Goal: Information Seeking & Learning: Understand process/instructions

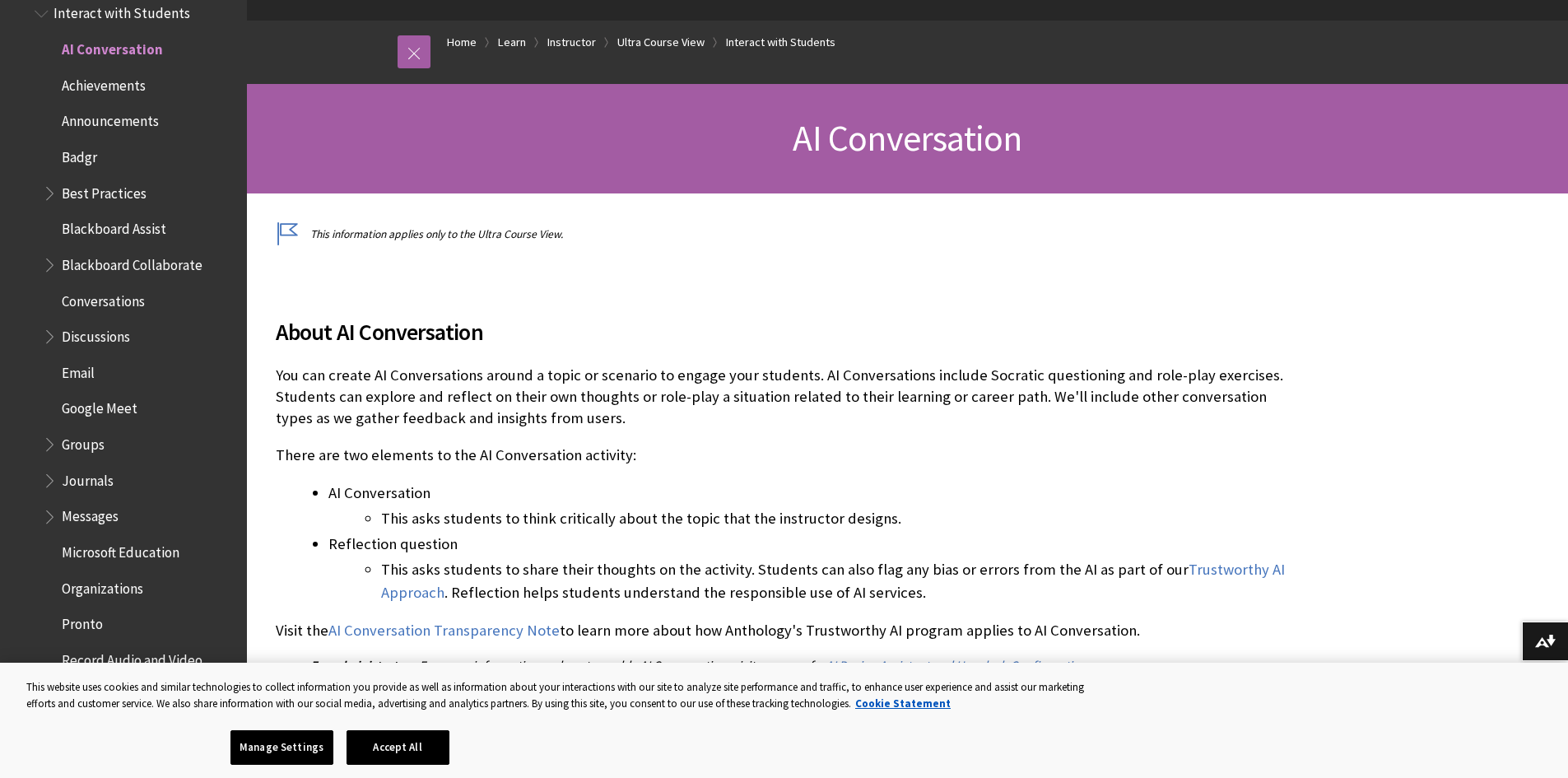
scroll to position [164, 0]
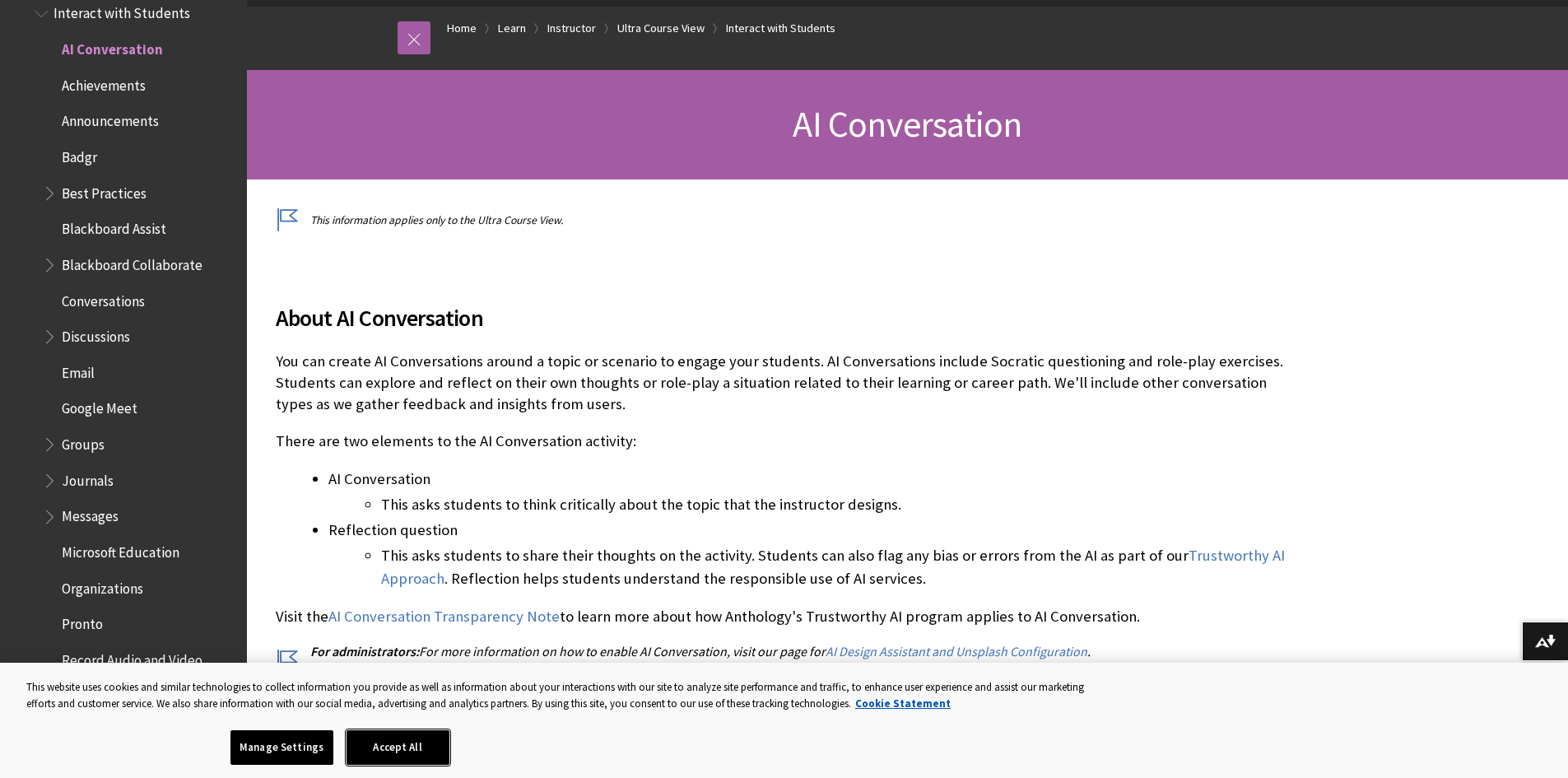
click at [425, 758] on button "Accept All" at bounding box center [398, 747] width 103 height 34
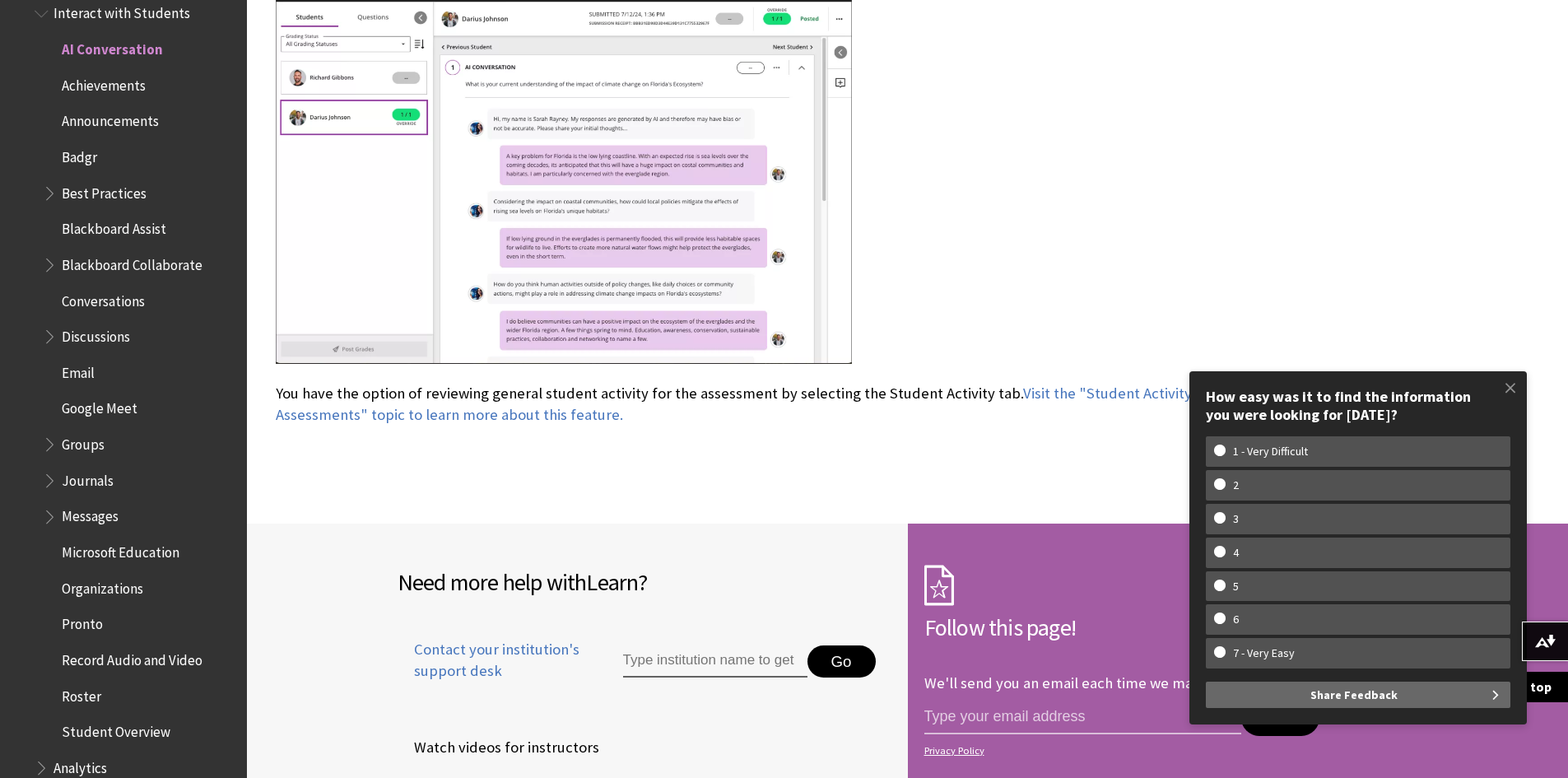
scroll to position [6342, 0]
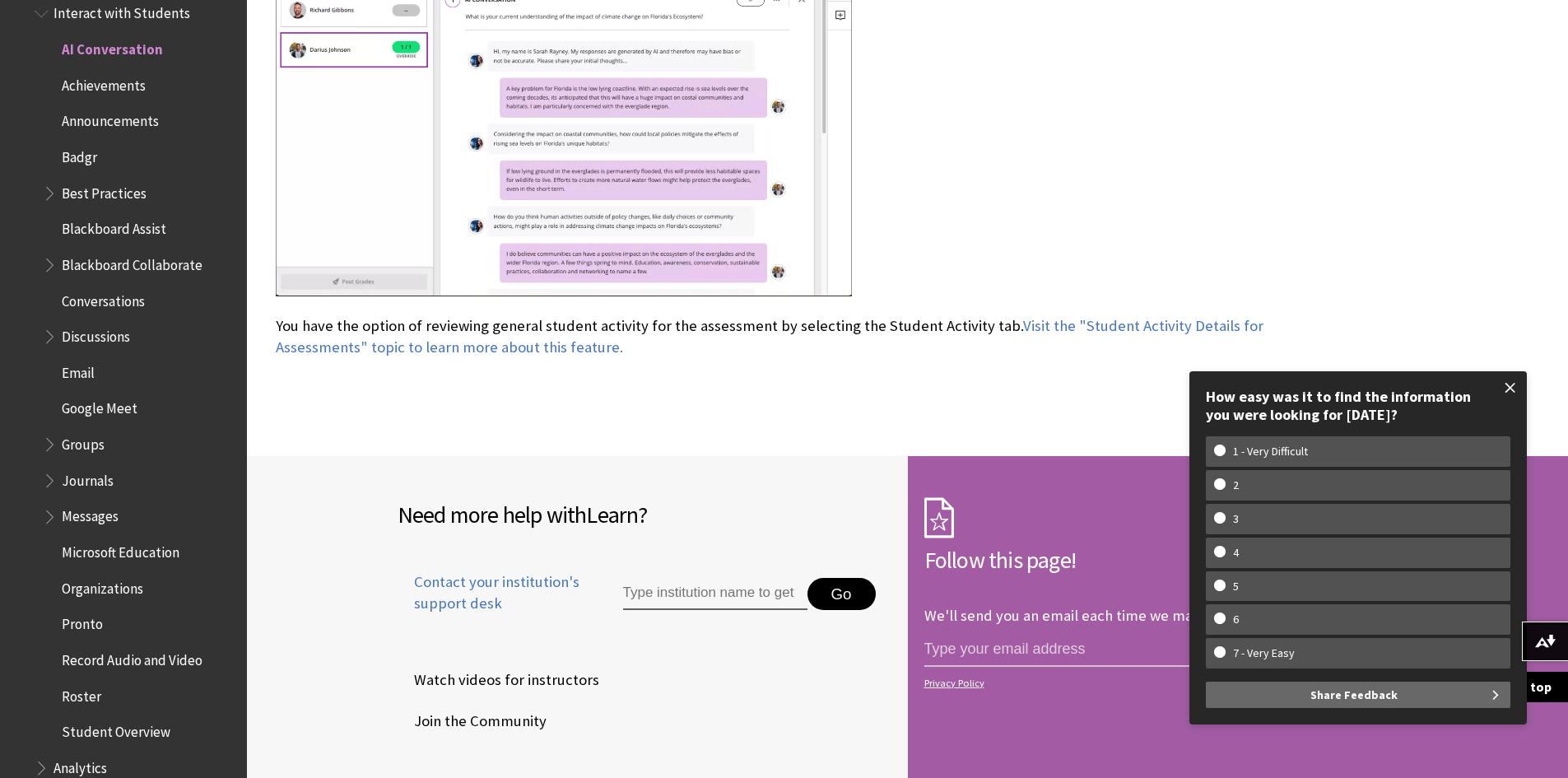
click at [1521, 387] on span at bounding box center [1510, 387] width 34 height 34
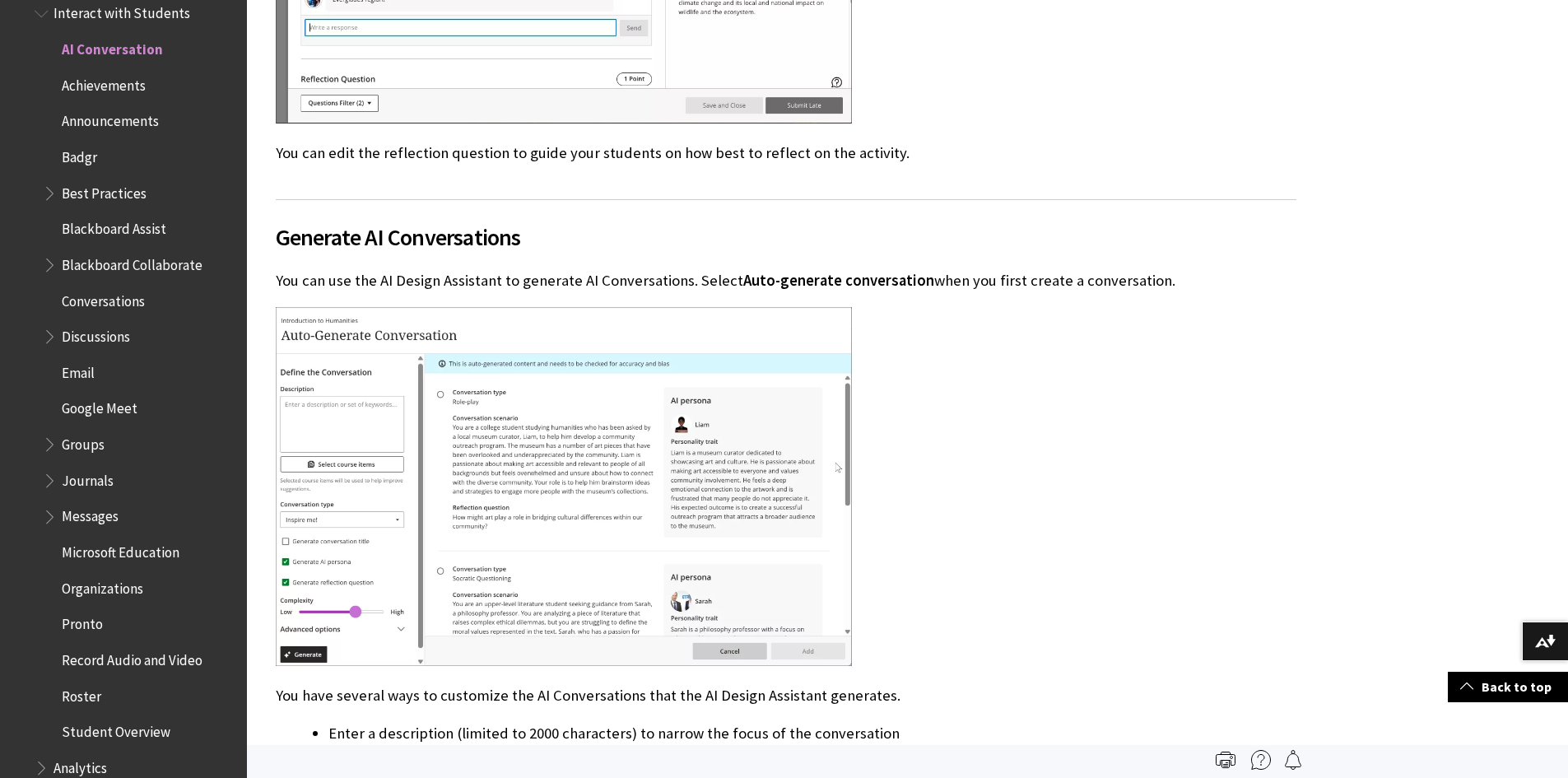
scroll to position [4448, 0]
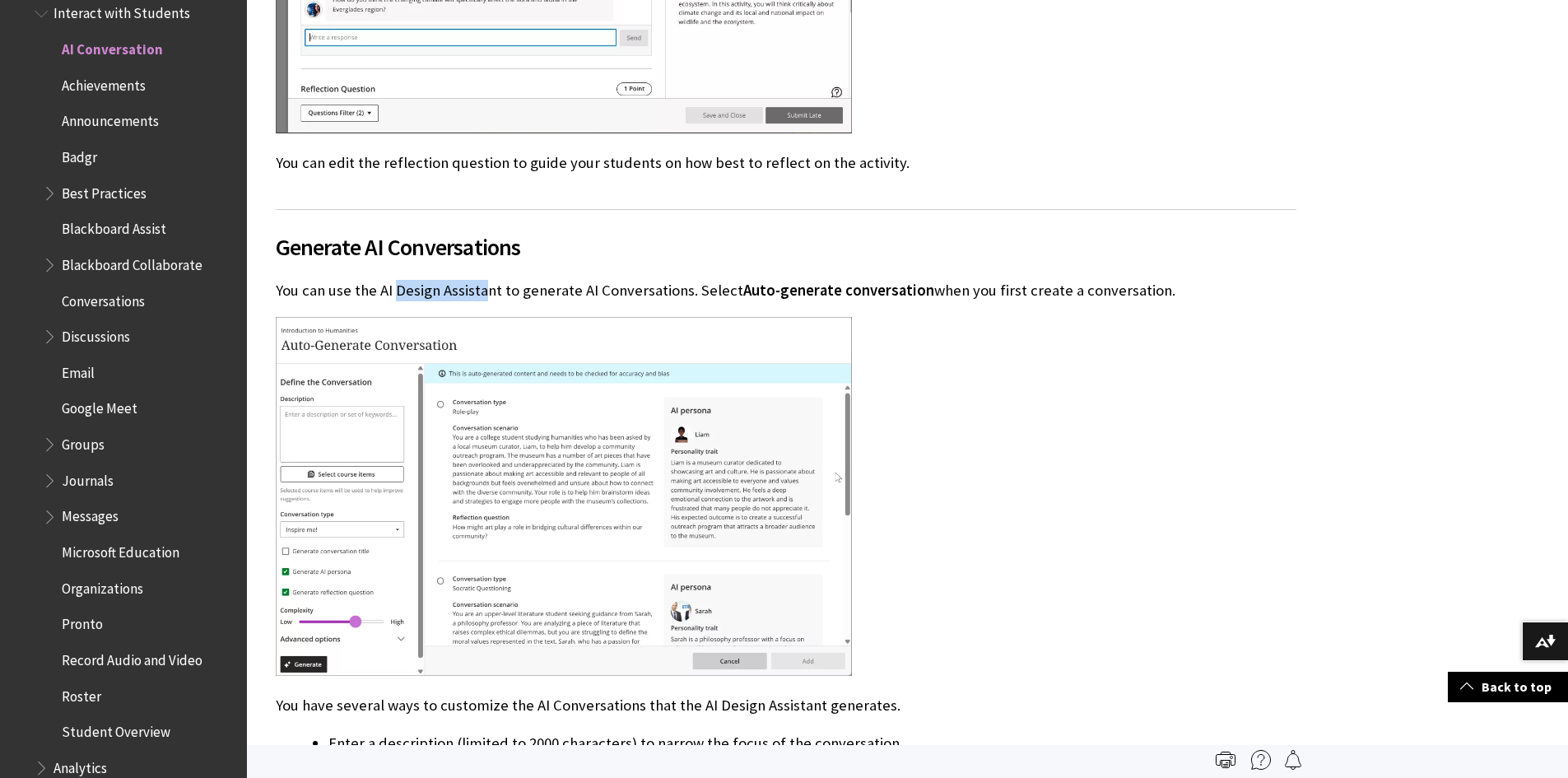
drag, startPoint x: 398, startPoint y: 293, endPoint x: 486, endPoint y: 294, distance: 88.0
click at [486, 294] on p "You can use the AI Design Assistant to generate AI Conversations. Select Auto-g…" at bounding box center [785, 291] width 1021 height 22
drag, startPoint x: 538, startPoint y: 293, endPoint x: 630, endPoint y: 299, distance: 92.2
click at [630, 299] on p "You can use the AI Design Assistant to generate AI Conversations. Select Auto-g…" at bounding box center [785, 291] width 1021 height 22
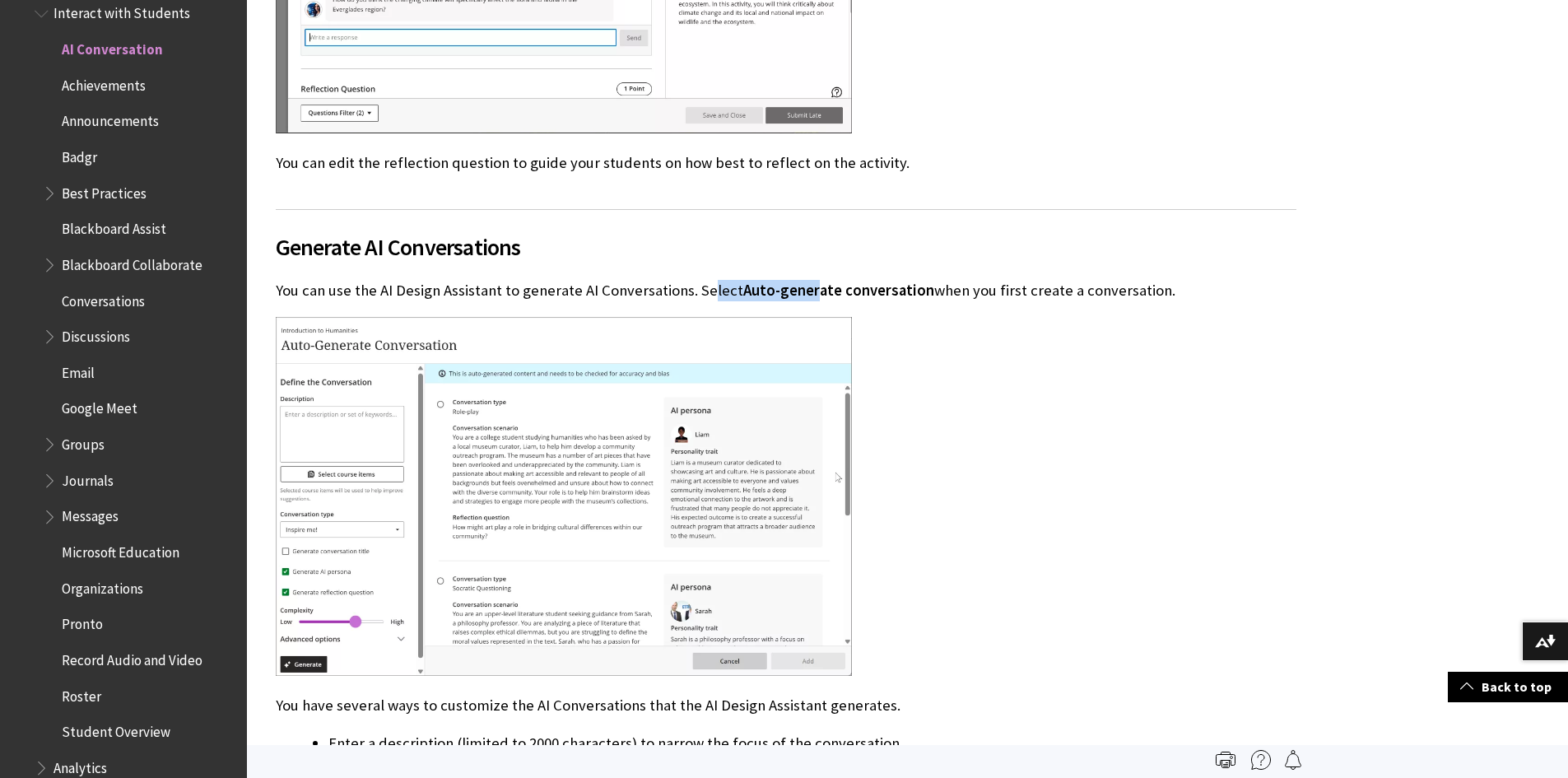
drag, startPoint x: 703, startPoint y: 293, endPoint x: 806, endPoint y: 294, distance: 103.0
click at [806, 294] on p "You can use the AI Design Assistant to generate AI Conversations. Select Auto-g…" at bounding box center [785, 291] width 1021 height 22
click at [806, 294] on span "Auto-generate conversation" at bounding box center [839, 290] width 191 height 19
click at [881, 293] on span "Auto-generate conversation" at bounding box center [839, 290] width 191 height 19
drag, startPoint x: 963, startPoint y: 296, endPoint x: 1044, endPoint y: 298, distance: 81.0
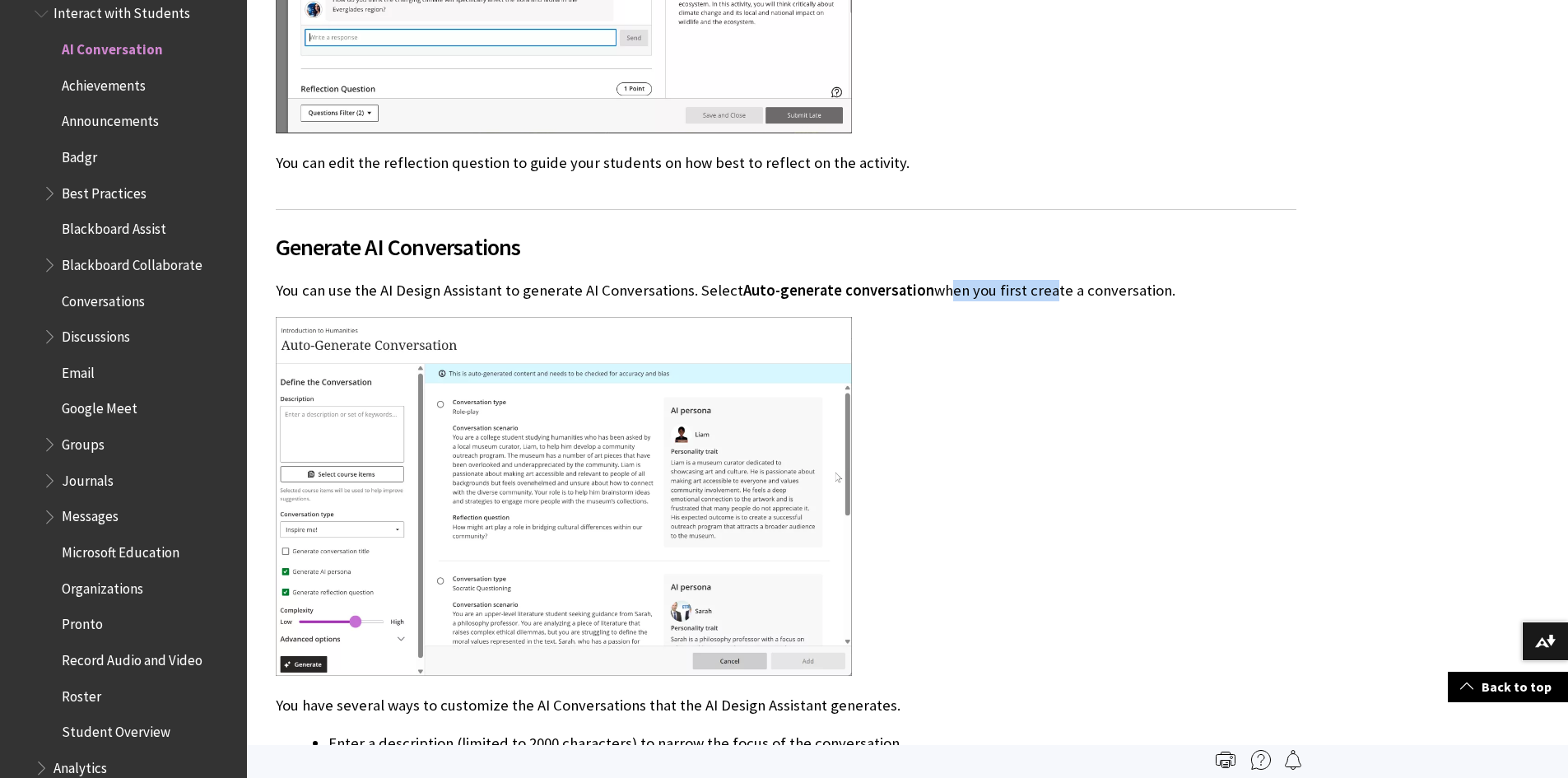
click at [1044, 298] on p "You can use the AI Design Assistant to generate AI Conversations. Select Auto-g…" at bounding box center [785, 291] width 1021 height 22
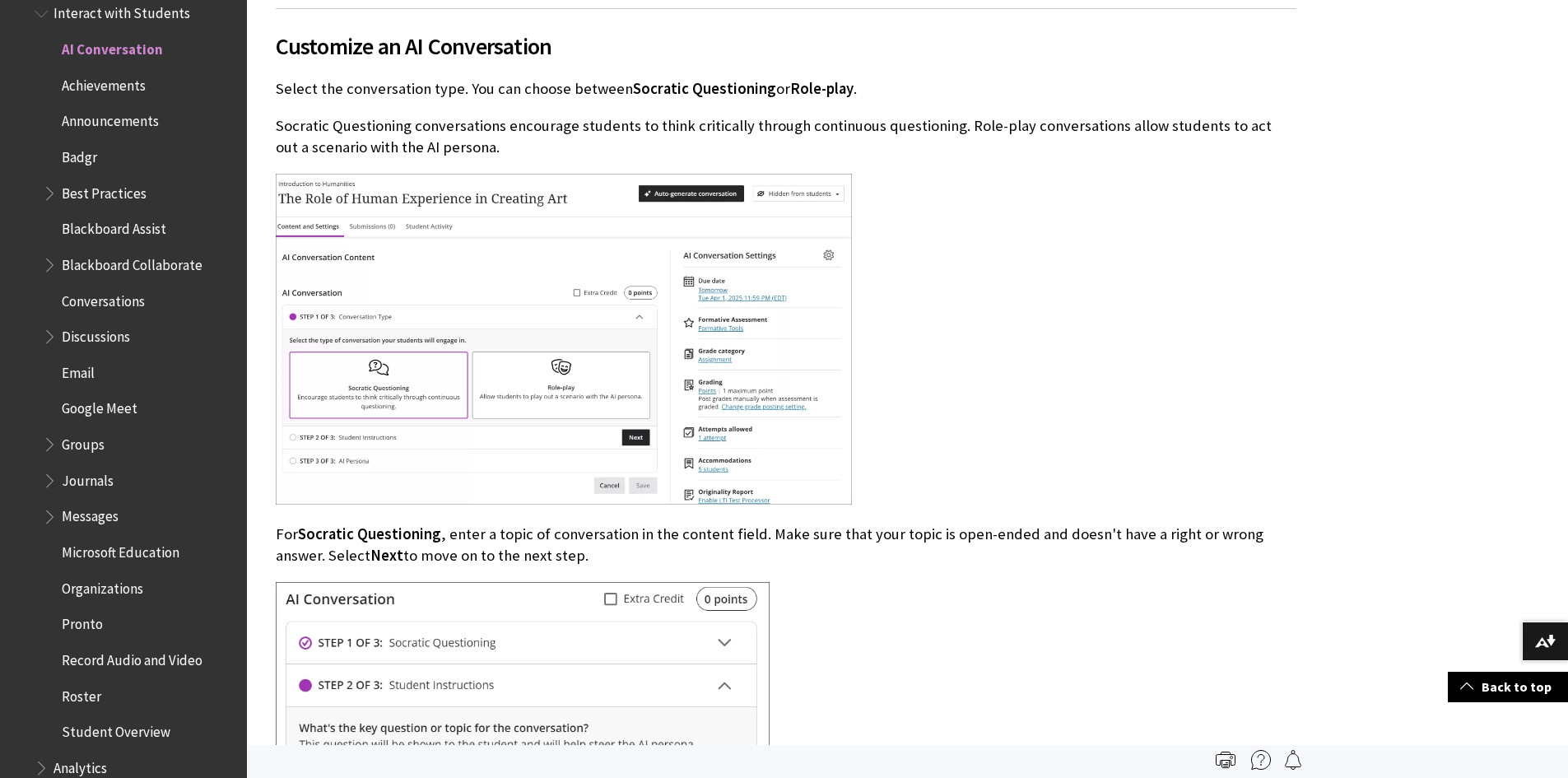
scroll to position [1648, 0]
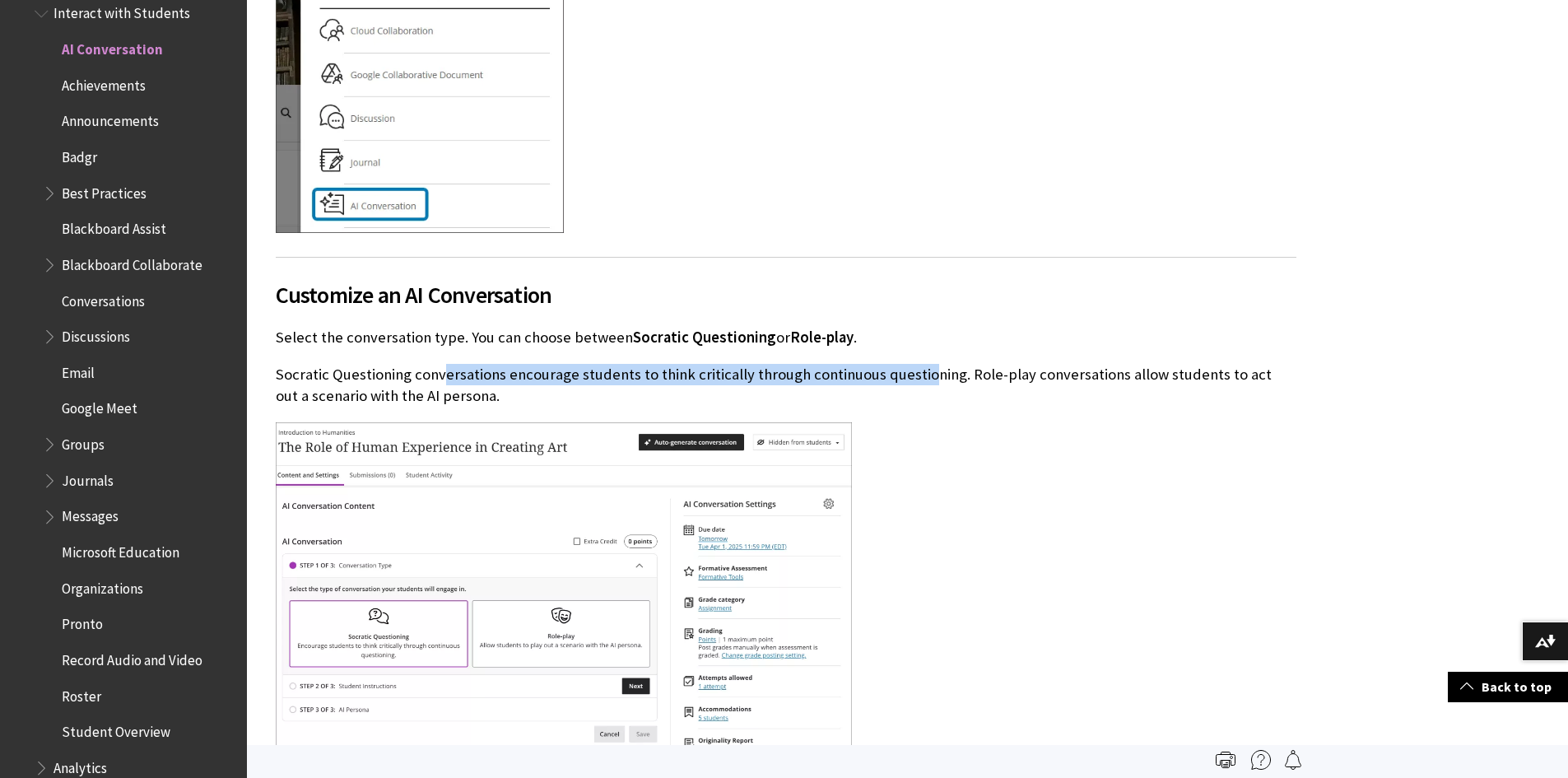
drag, startPoint x: 443, startPoint y: 377, endPoint x: 925, endPoint y: 375, distance: 482.0
click at [925, 375] on p "Socratic Questioning conversations encourage students to think critically throu…" at bounding box center [785, 385] width 1021 height 42
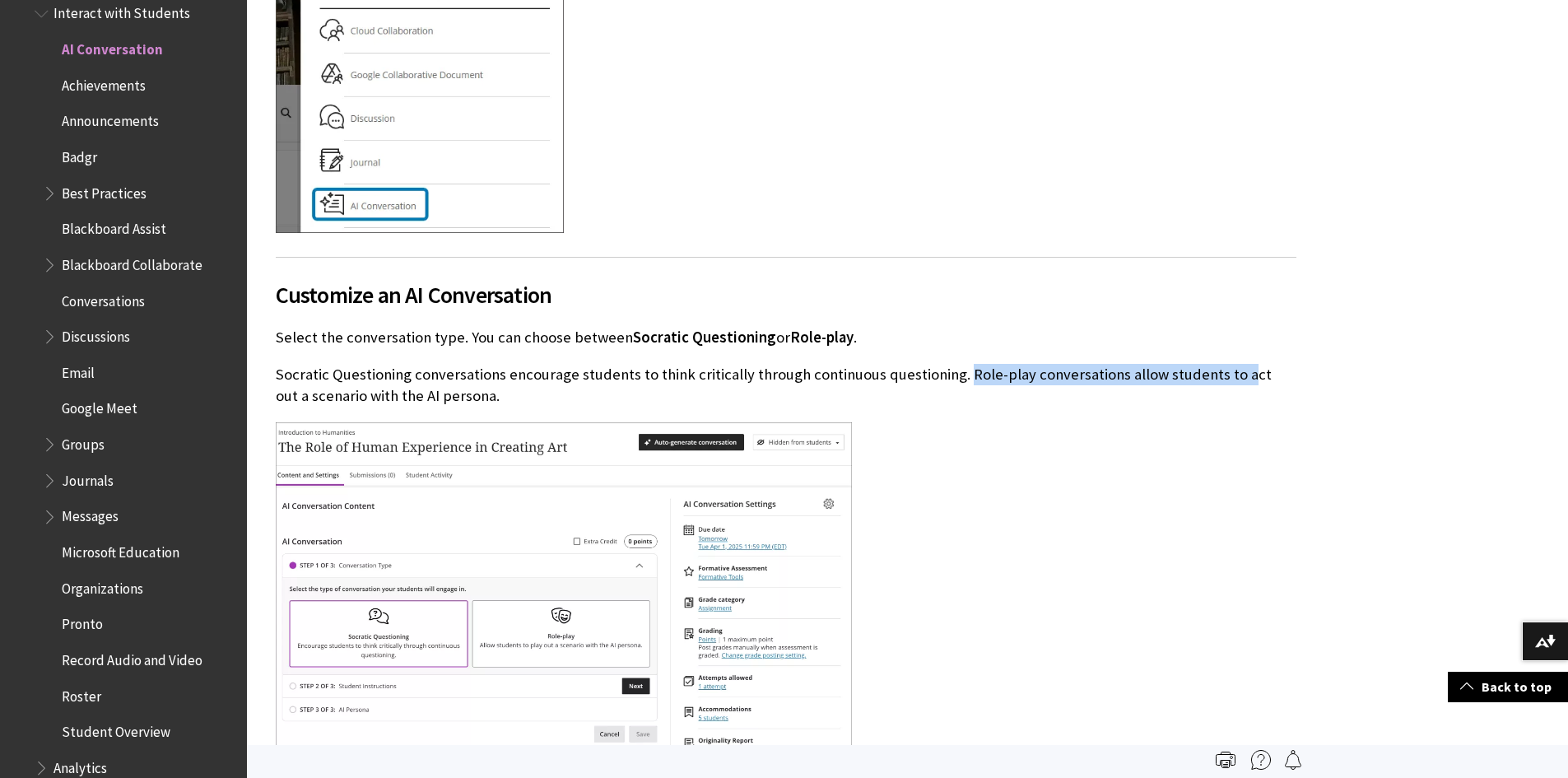
drag, startPoint x: 960, startPoint y: 373, endPoint x: 1235, endPoint y: 376, distance: 275.0
click at [1235, 376] on p "Socratic Questioning conversations encourage students to think critically throu…" at bounding box center [785, 385] width 1021 height 42
drag, startPoint x: 370, startPoint y: 400, endPoint x: 428, endPoint y: 401, distance: 58.0
click at [428, 401] on p "Socratic Questioning conversations encourage students to think critically throu…" at bounding box center [785, 385] width 1021 height 42
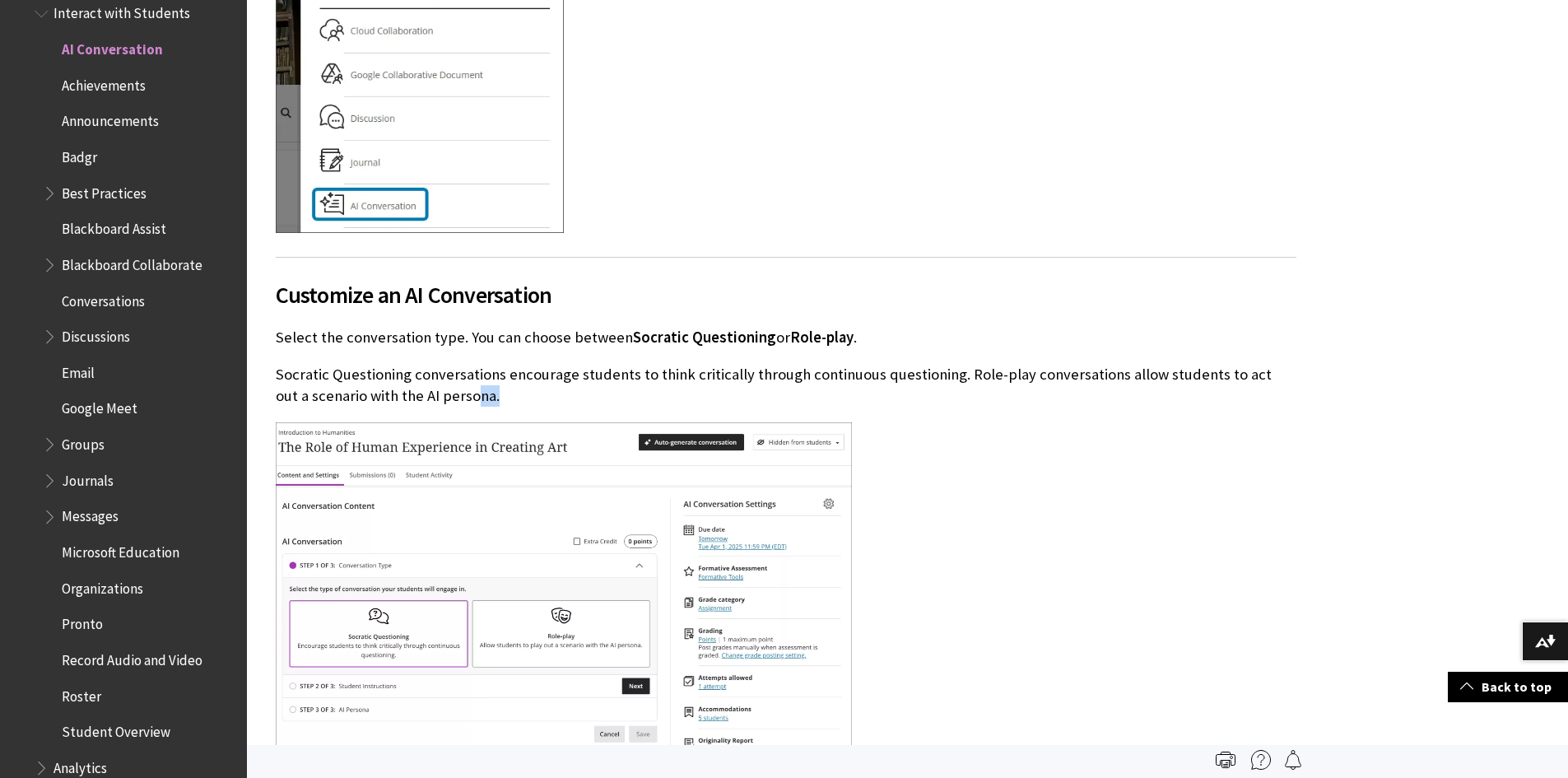
click at [462, 402] on p "Socratic Questioning conversations encourage students to think critically throu…" at bounding box center [785, 385] width 1021 height 42
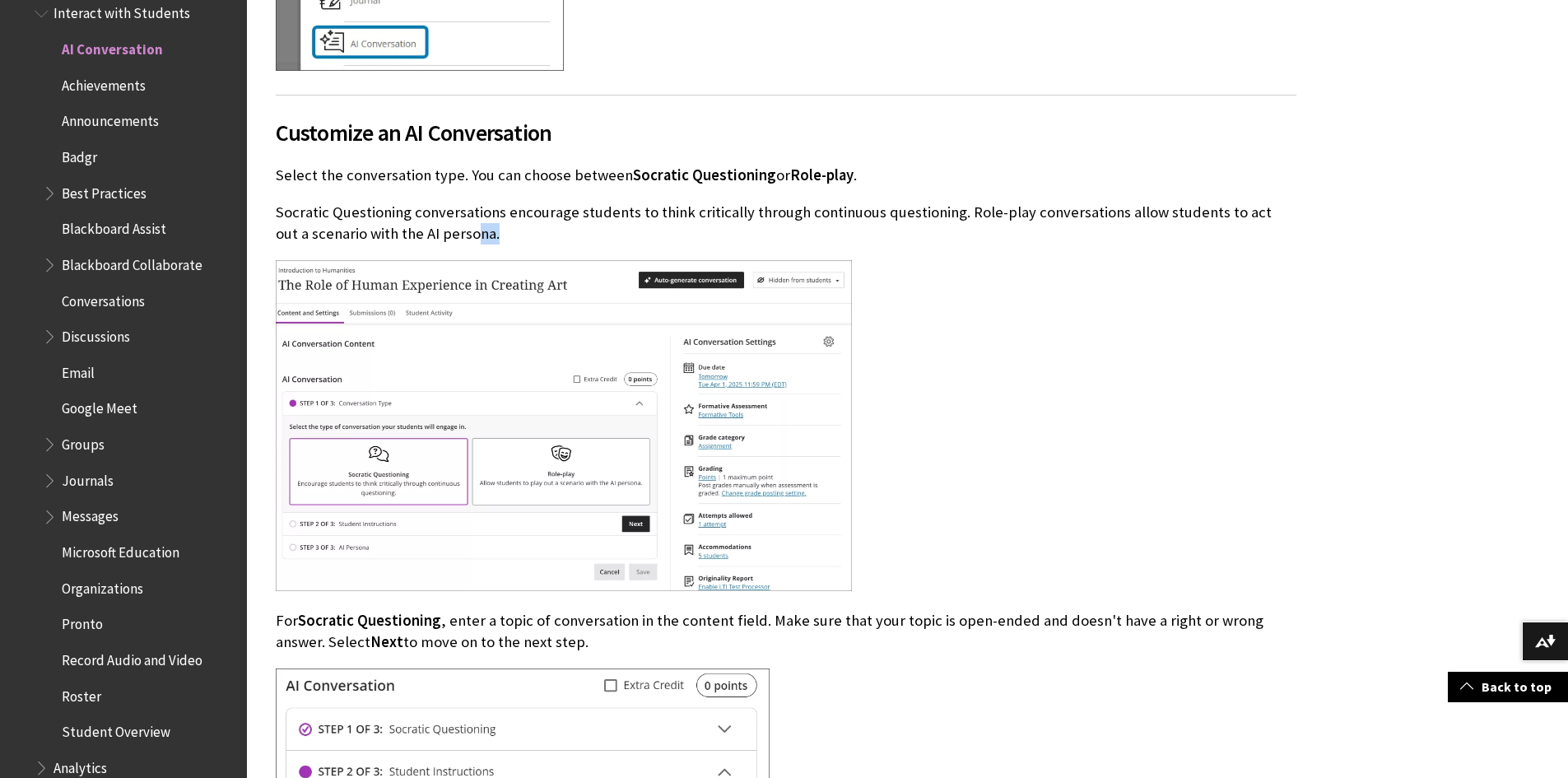
scroll to position [1977, 0]
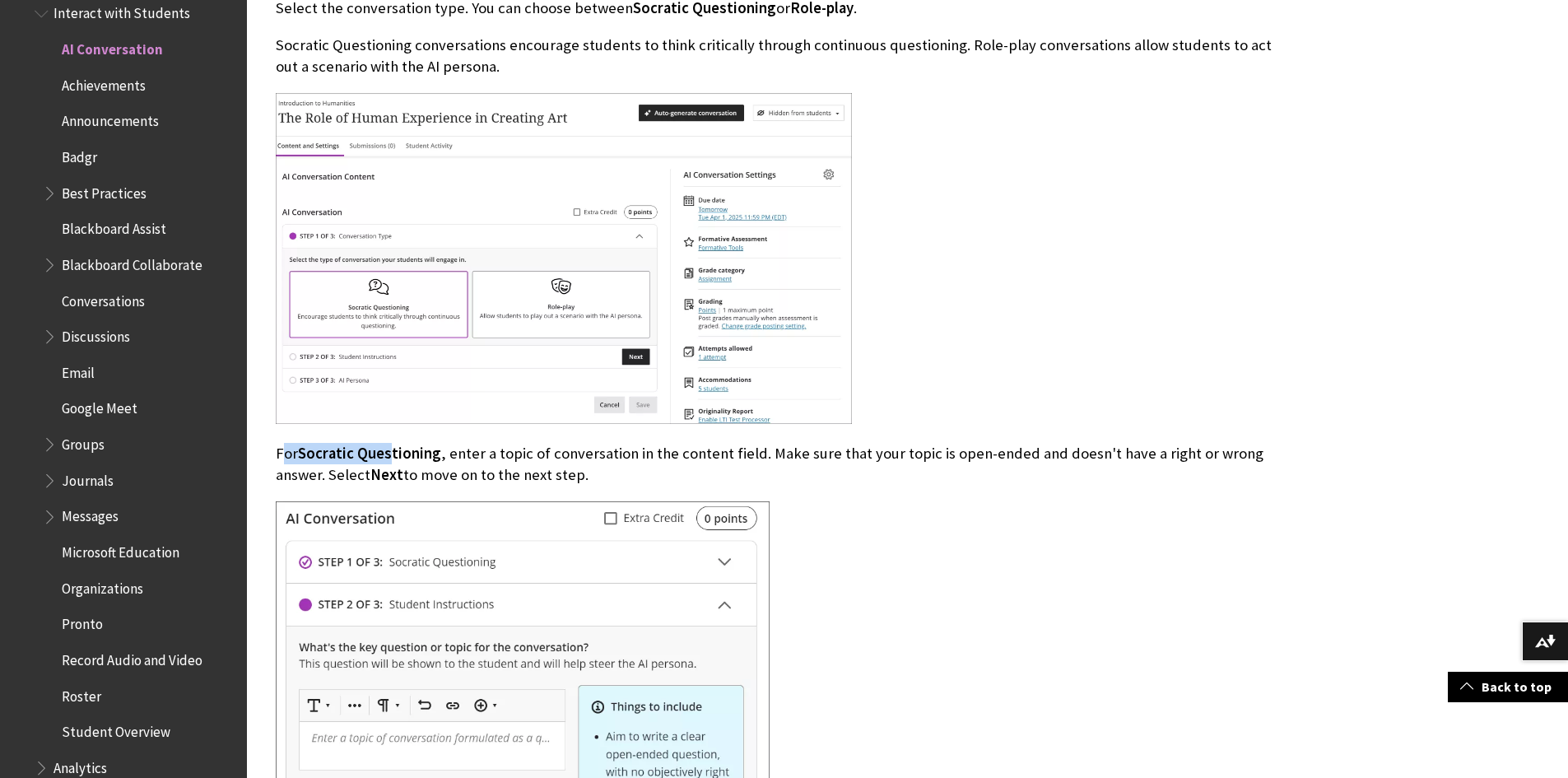
drag, startPoint x: 284, startPoint y: 451, endPoint x: 387, endPoint y: 451, distance: 103.0
click at [387, 451] on p "For Socratic Questioning , enter a topic of conversation in the content field. …" at bounding box center [785, 464] width 1021 height 42
drag, startPoint x: 481, startPoint y: 447, endPoint x: 624, endPoint y: 449, distance: 143.0
click at [624, 449] on p "For Socratic Questioning , enter a topic of conversation in the content field. …" at bounding box center [785, 464] width 1021 height 42
drag, startPoint x: 771, startPoint y: 453, endPoint x: 879, endPoint y: 455, distance: 108.0
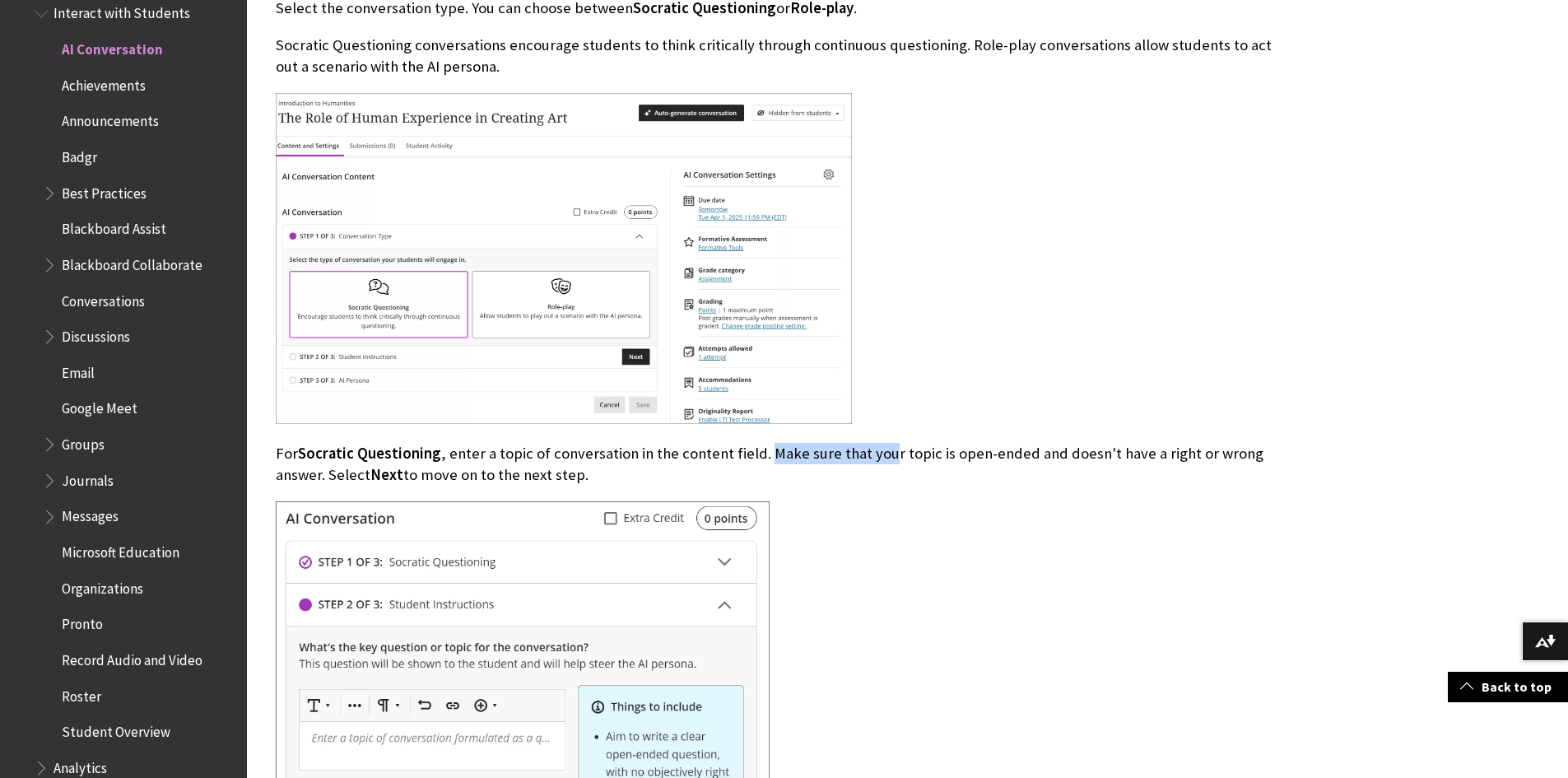
click at [879, 455] on p "For Socratic Questioning , enter a topic of conversation in the content field. …" at bounding box center [785, 464] width 1021 height 42
drag, startPoint x: 910, startPoint y: 454, endPoint x: 1170, endPoint y: 454, distance: 260.0
click at [1170, 454] on p "For Socratic Questioning , enter a topic of conversation in the content field. …" at bounding box center [785, 464] width 1021 height 42
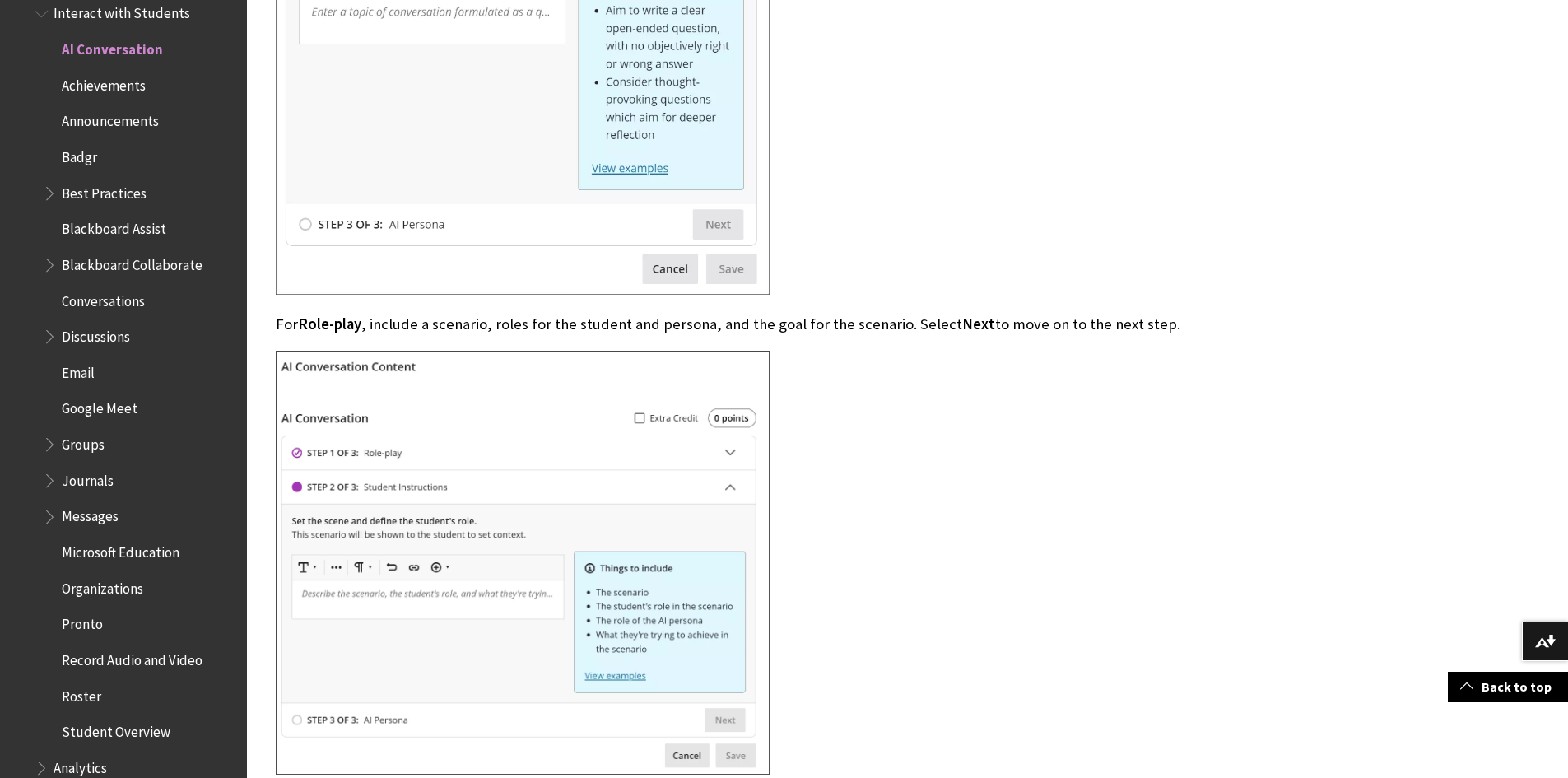
scroll to position [2718, 0]
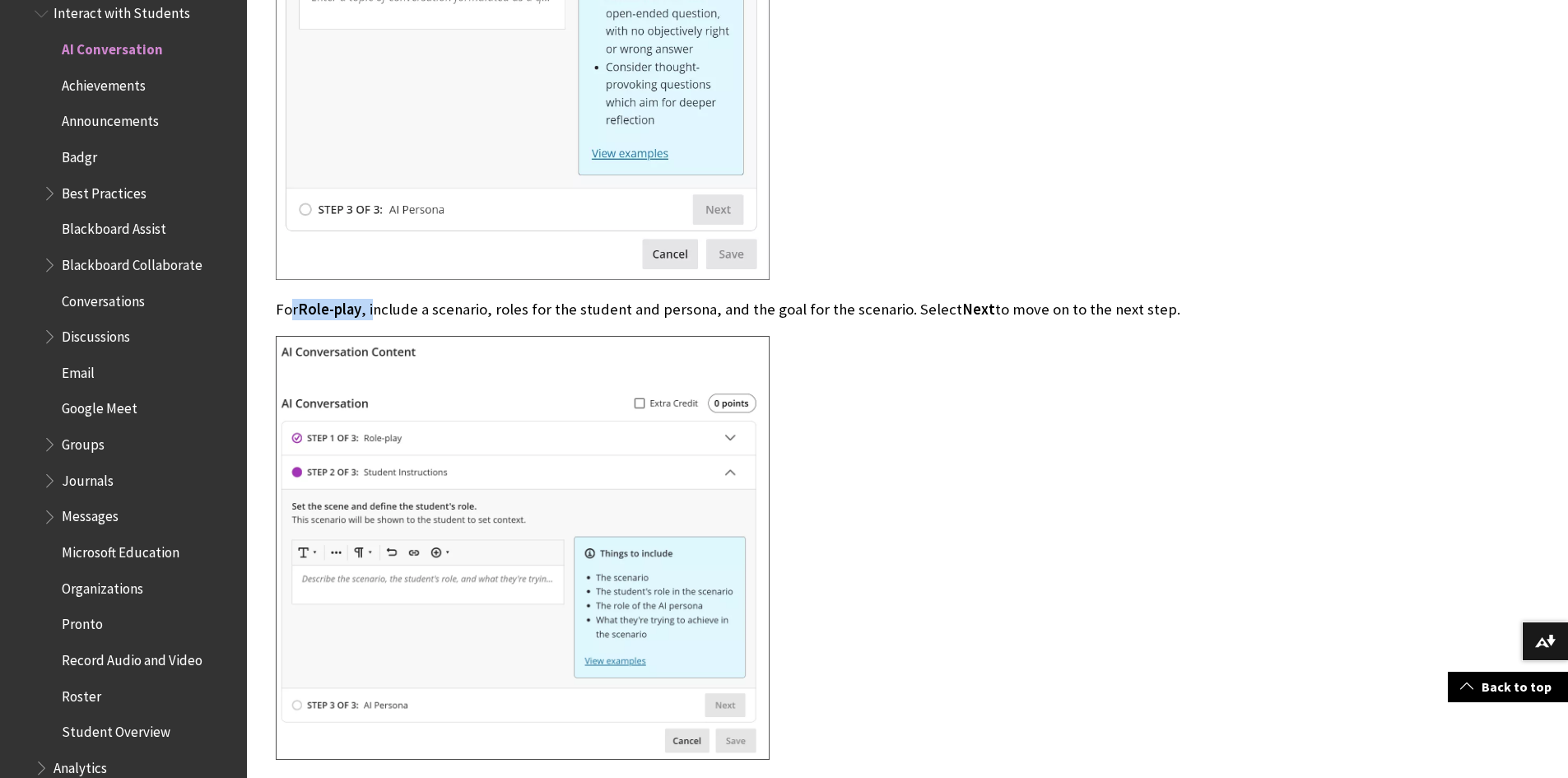
drag, startPoint x: 293, startPoint y: 307, endPoint x: 375, endPoint y: 312, distance: 82.2
click at [375, 312] on p "For Role-play , include a scenario, roles for the student and persona, and the …" at bounding box center [785, 310] width 1021 height 22
drag, startPoint x: 410, startPoint y: 312, endPoint x: 472, endPoint y: 312, distance: 62.0
click at [472, 312] on p "For Role-play , include a scenario, roles for the student and persona, and the …" at bounding box center [785, 310] width 1021 height 22
drag, startPoint x: 516, startPoint y: 313, endPoint x: 645, endPoint y: 311, distance: 129.0
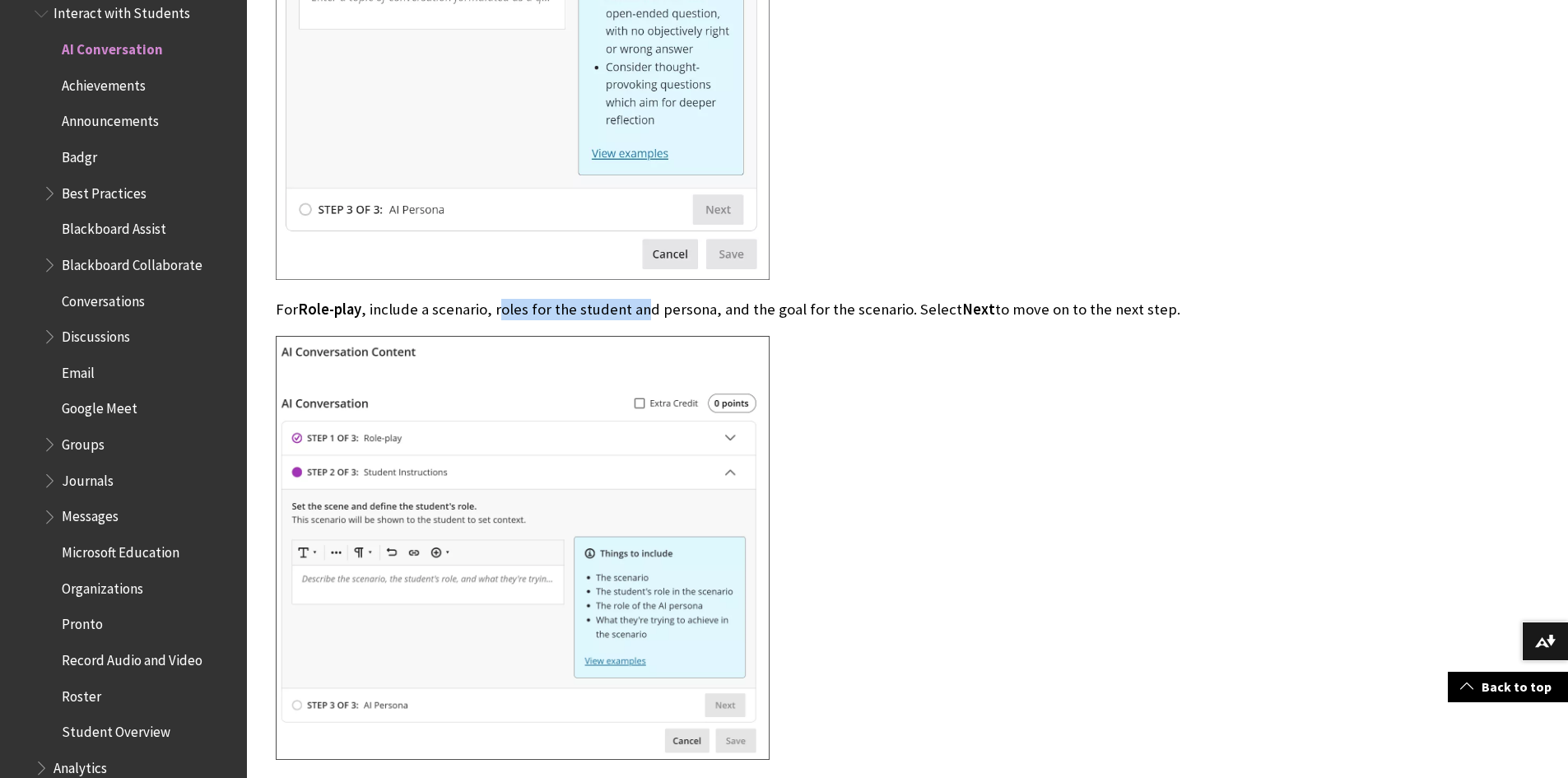
click at [645, 311] on p "For Role-play , include a scenario, roles for the student and persona, and the …" at bounding box center [785, 310] width 1021 height 22
drag, startPoint x: 807, startPoint y: 308, endPoint x: 913, endPoint y: 309, distance: 106.0
click at [913, 309] on p "For Role-play , include a scenario, roles for the student and persona, and the …" at bounding box center [785, 310] width 1021 height 22
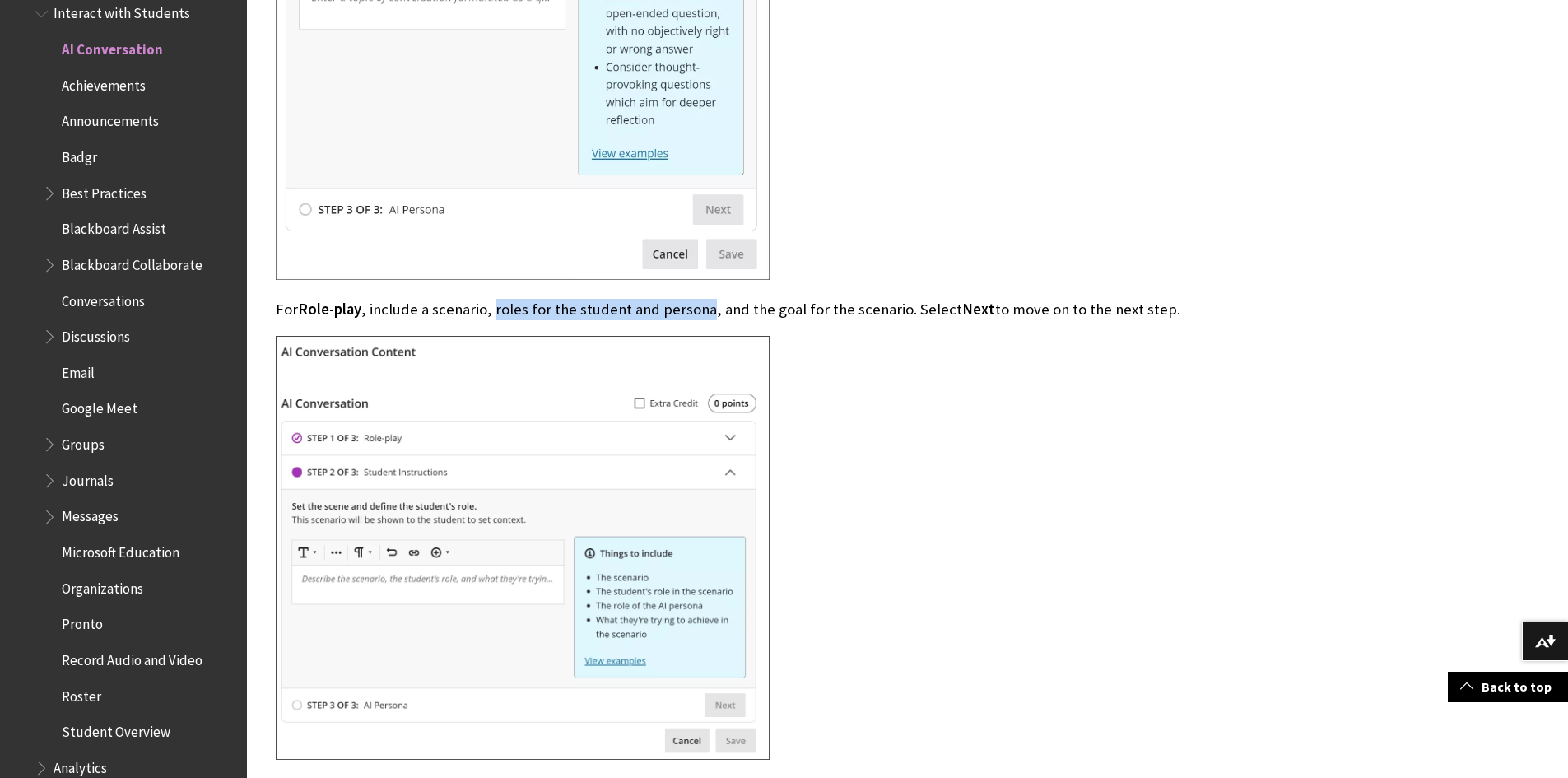
drag, startPoint x: 492, startPoint y: 311, endPoint x: 705, endPoint y: 310, distance: 213.0
click at [705, 310] on p "For Role-play , include a scenario, roles for the student and persona, and the …" at bounding box center [785, 310] width 1021 height 22
drag, startPoint x: 722, startPoint y: 311, endPoint x: 885, endPoint y: 309, distance: 163.0
click at [885, 309] on p "For Role-play , include a scenario, roles for the student and persona, and the …" at bounding box center [785, 310] width 1021 height 22
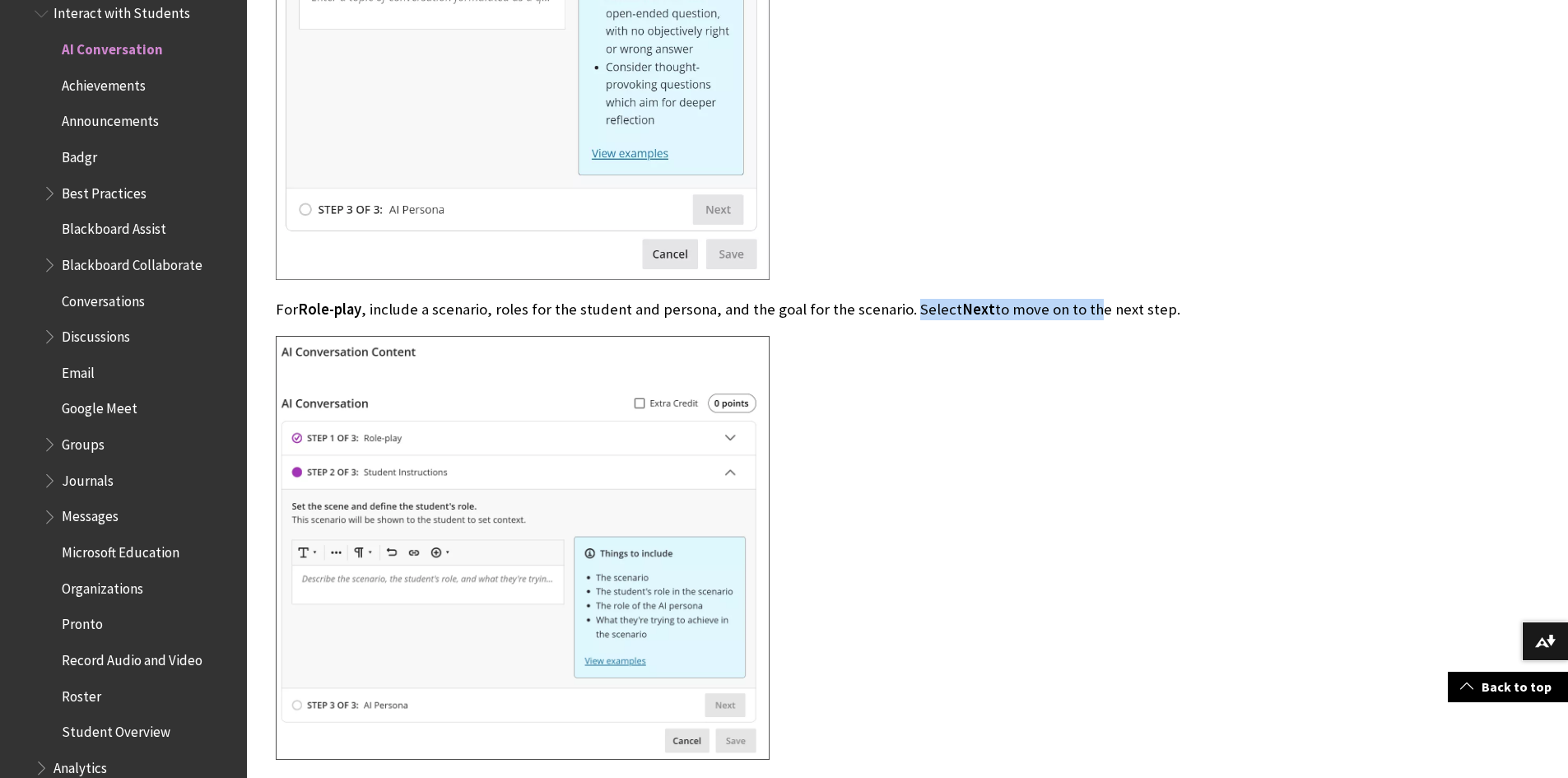
drag, startPoint x: 909, startPoint y: 309, endPoint x: 1080, endPoint y: 313, distance: 171.0
click at [1074, 311] on p "For Role-play , include a scenario, roles for the student and persona, and the …" at bounding box center [785, 310] width 1021 height 22
click at [1079, 315] on p "For Role-play , include a scenario, roles for the student and persona, and the …" at bounding box center [785, 310] width 1021 height 22
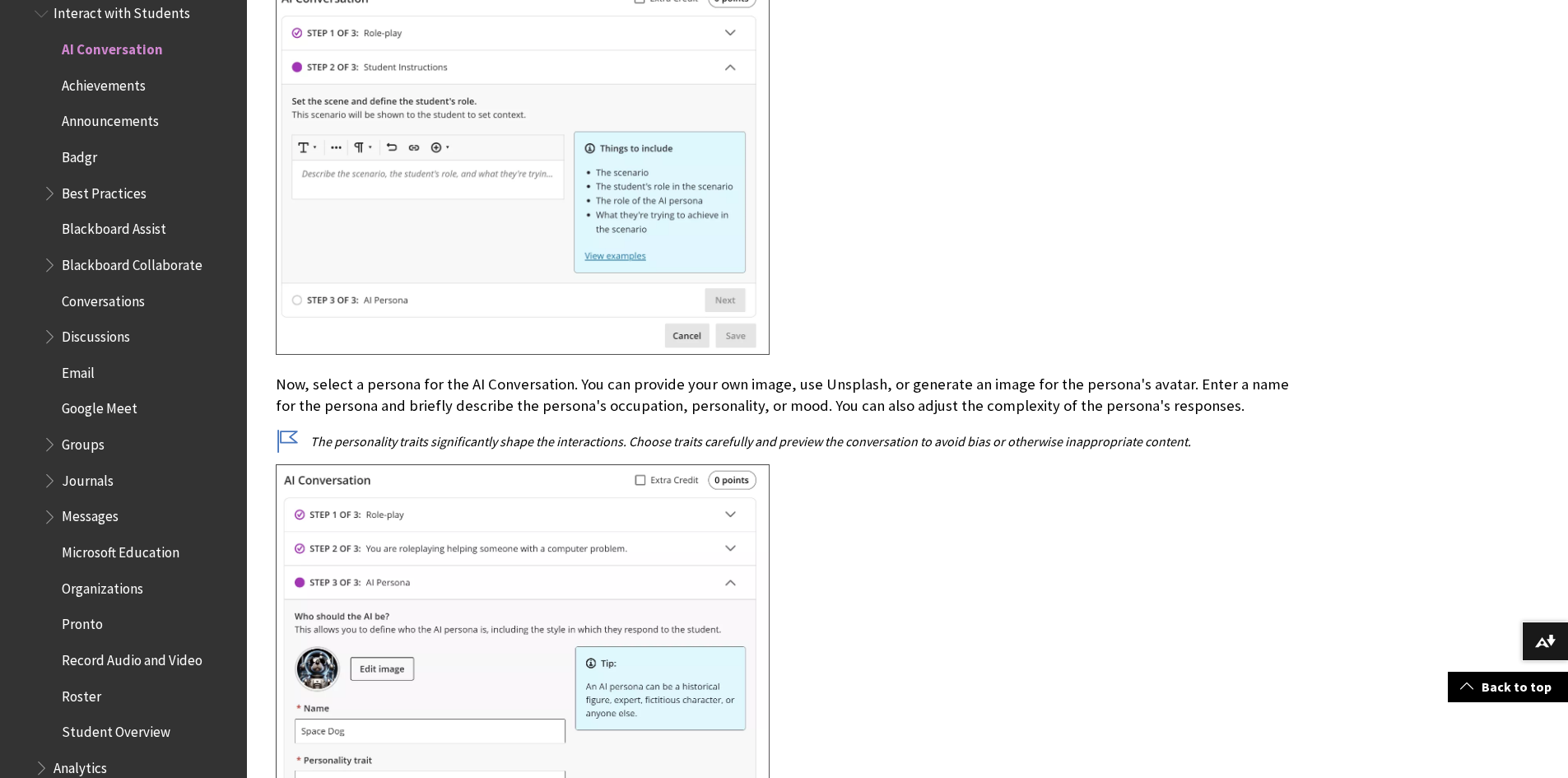
scroll to position [3130, 0]
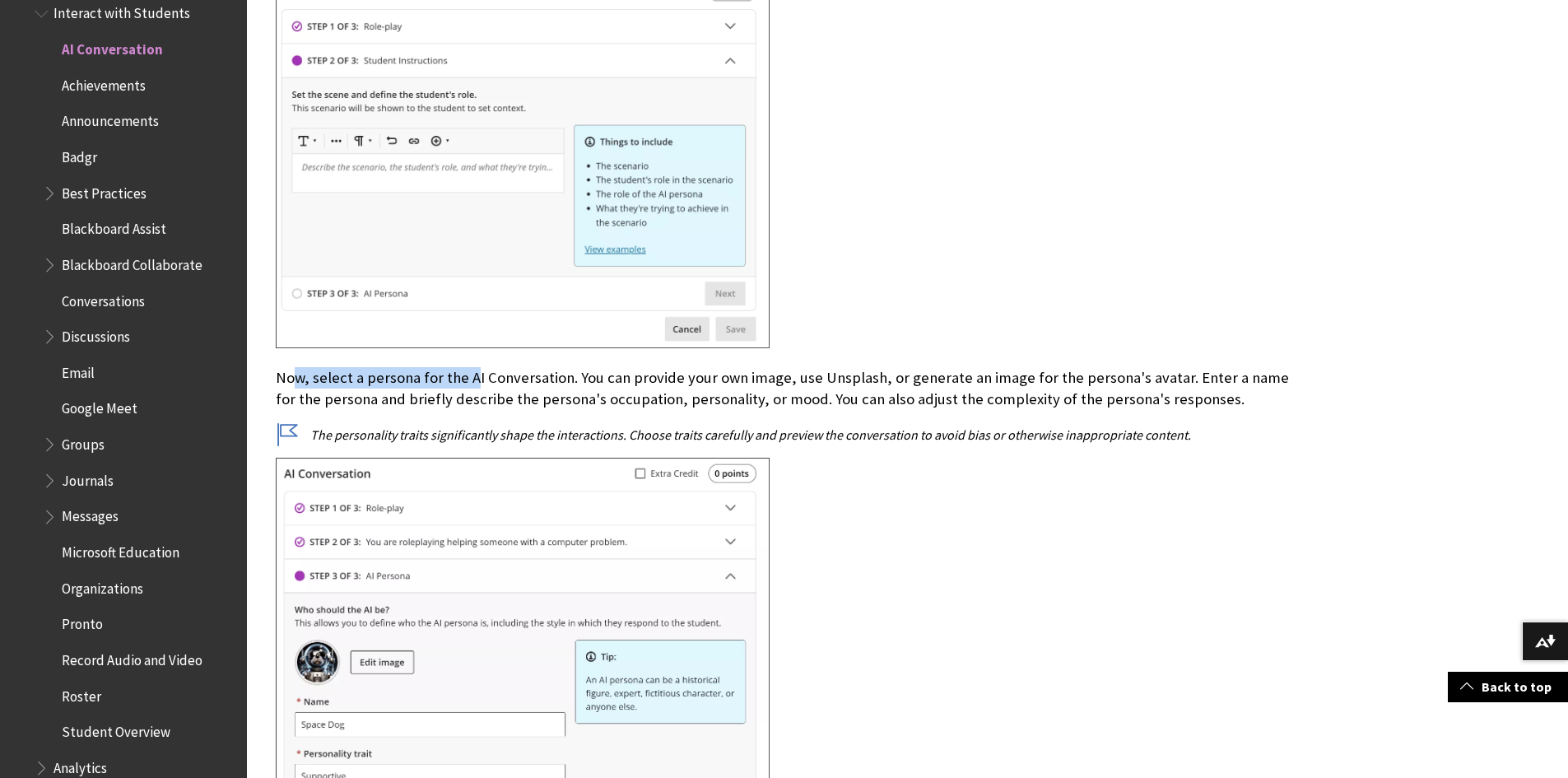
drag, startPoint x: 293, startPoint y: 378, endPoint x: 471, endPoint y: 382, distance: 178.0
click at [471, 382] on p "Now, select a persona for the AI Conversation. You can provide your own image, …" at bounding box center [785, 388] width 1021 height 42
drag, startPoint x: 501, startPoint y: 383, endPoint x: 524, endPoint y: 382, distance: 23.0
click at [524, 382] on p "Now, select a persona for the AI Conversation. You can provide your own image, …" at bounding box center [785, 388] width 1021 height 42
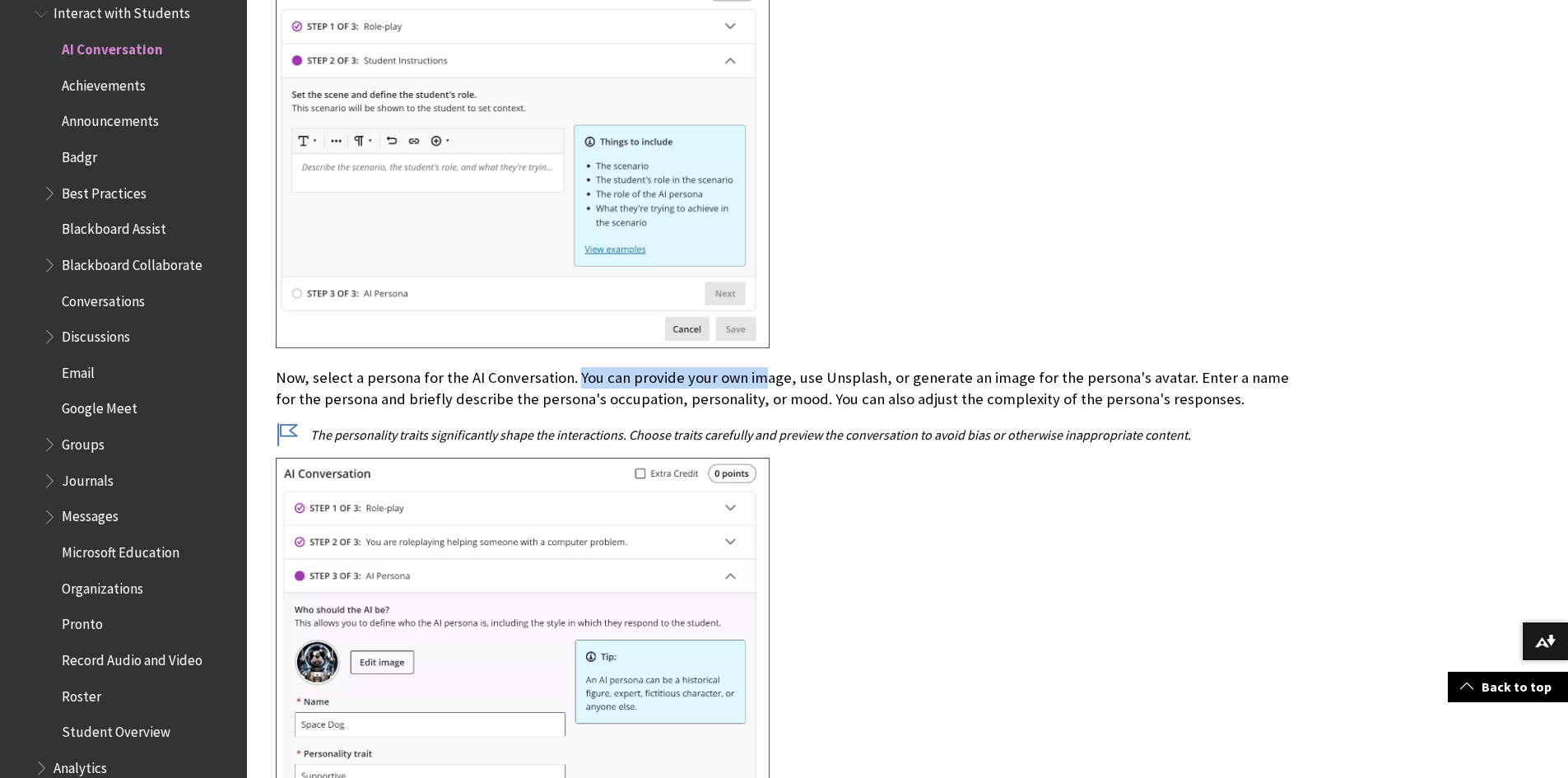
drag, startPoint x: 587, startPoint y: 380, endPoint x: 751, endPoint y: 383, distance: 164.0
click at [751, 383] on p "Now, select a persona for the AI Conversation. You can provide your own image, …" at bounding box center [785, 388] width 1021 height 42
drag, startPoint x: 803, startPoint y: 381, endPoint x: 853, endPoint y: 380, distance: 50.0
click at [853, 380] on p "Now, select a persona for the AI Conversation. You can provide your own image, …" at bounding box center [785, 388] width 1021 height 42
drag, startPoint x: 909, startPoint y: 378, endPoint x: 1090, endPoint y: 379, distance: 181.0
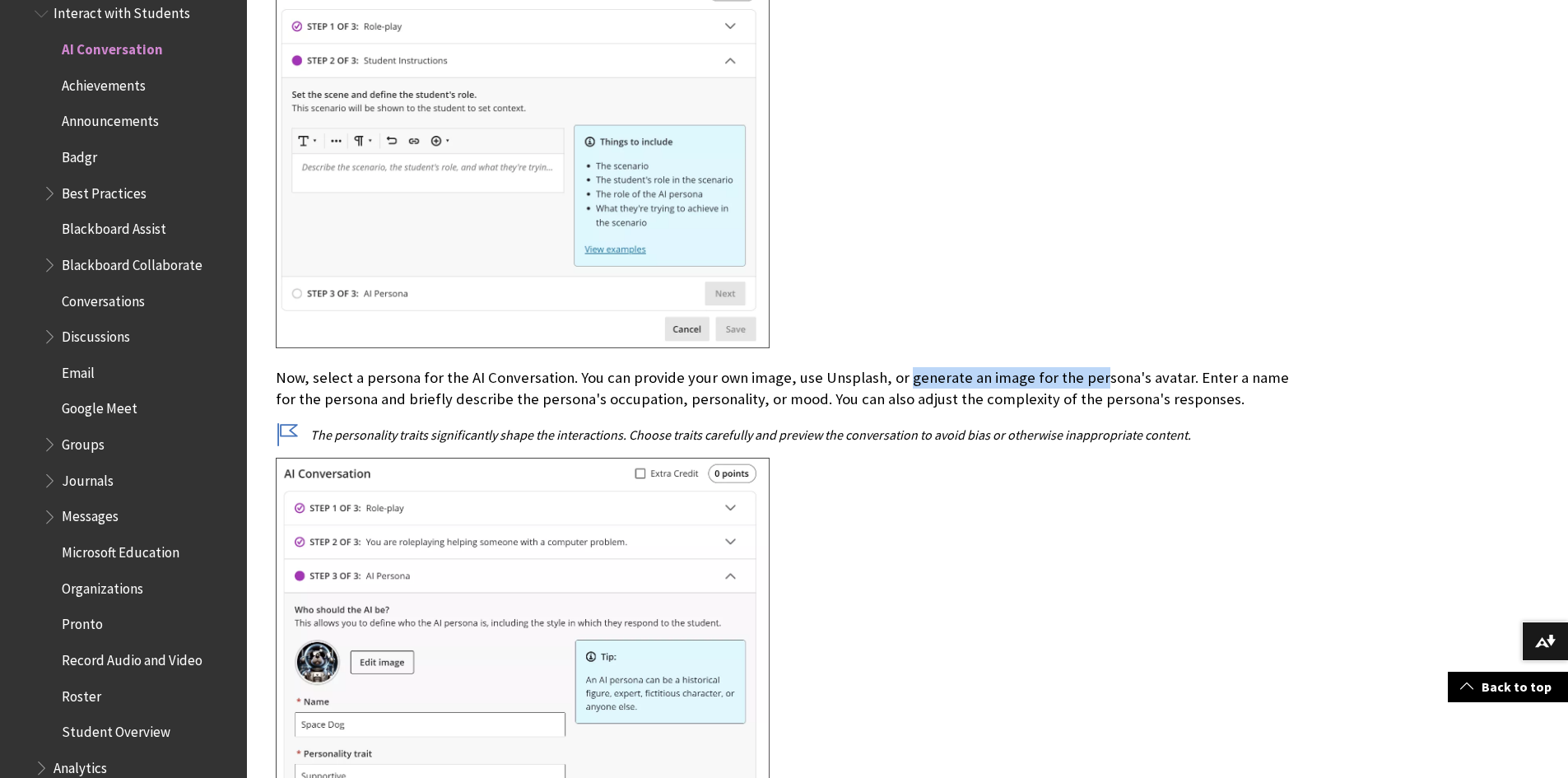
click at [1090, 379] on p "Now, select a persona for the AI Conversation. You can provide your own image, …" at bounding box center [785, 388] width 1021 height 42
